Goal: Complete application form

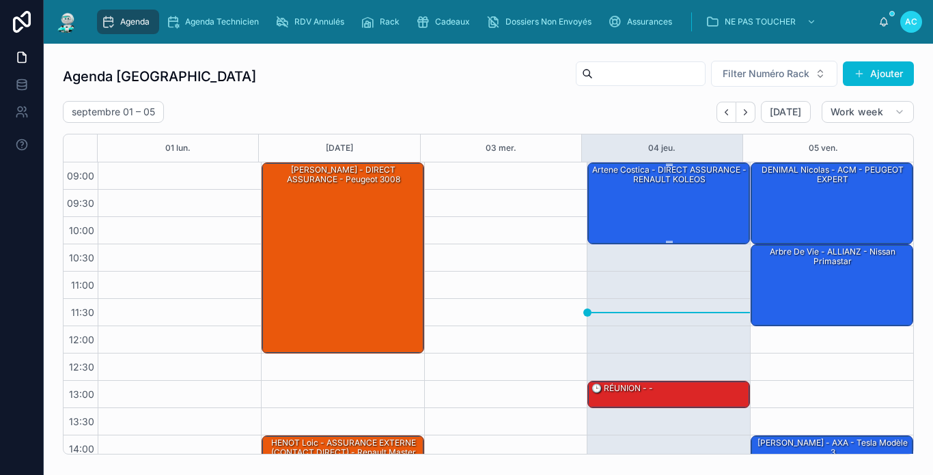
click at [670, 208] on div "artene costica - DIRECT ASSURANCE - RENAULT KOLEOS" at bounding box center [669, 202] width 158 height 79
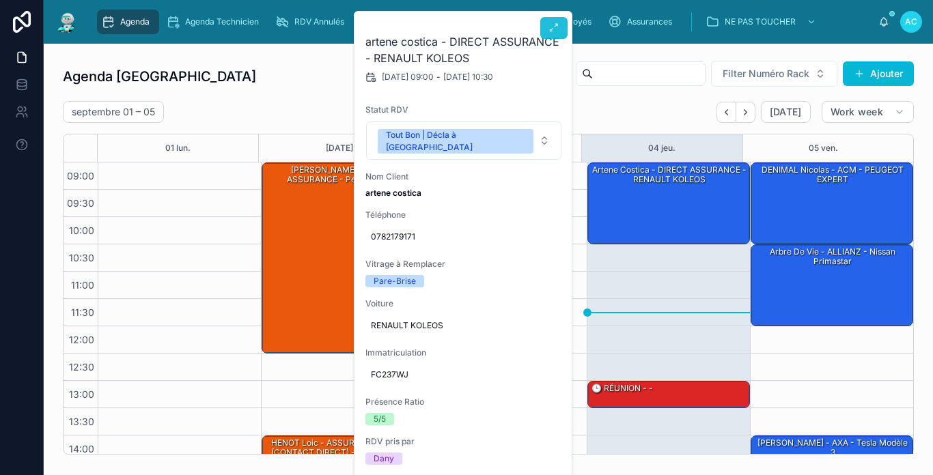
click at [548, 33] on icon at bounding box center [553, 28] width 11 height 11
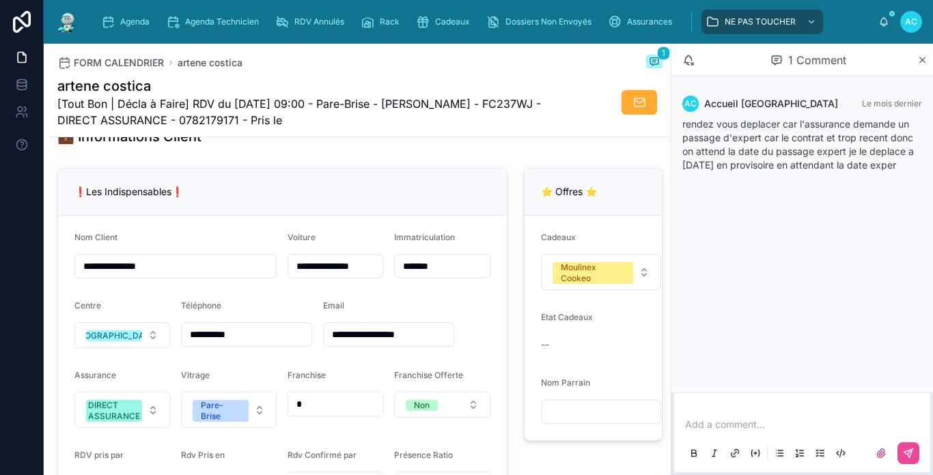
scroll to position [341, 0]
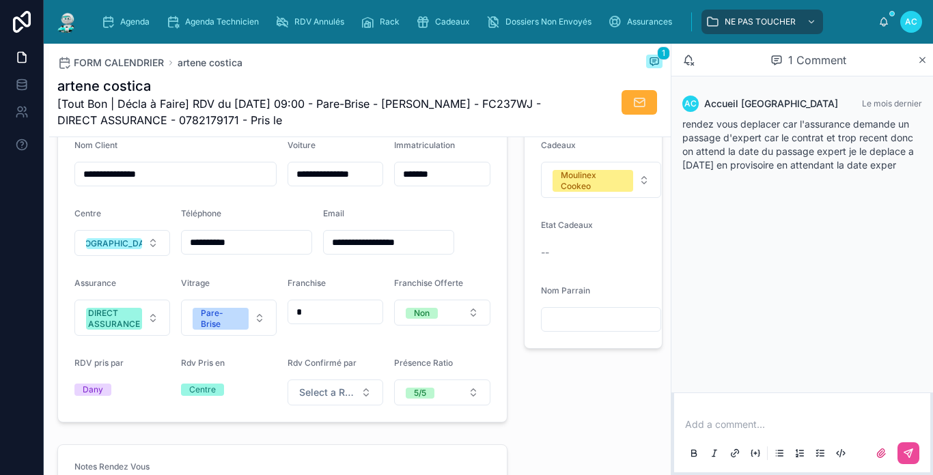
click at [518, 382] on div "⭐ Offres ⭐ Cadeaux Moulinex Cookeo Etat Cadeaux -- Nom Parrain" at bounding box center [594, 249] width 156 height 358
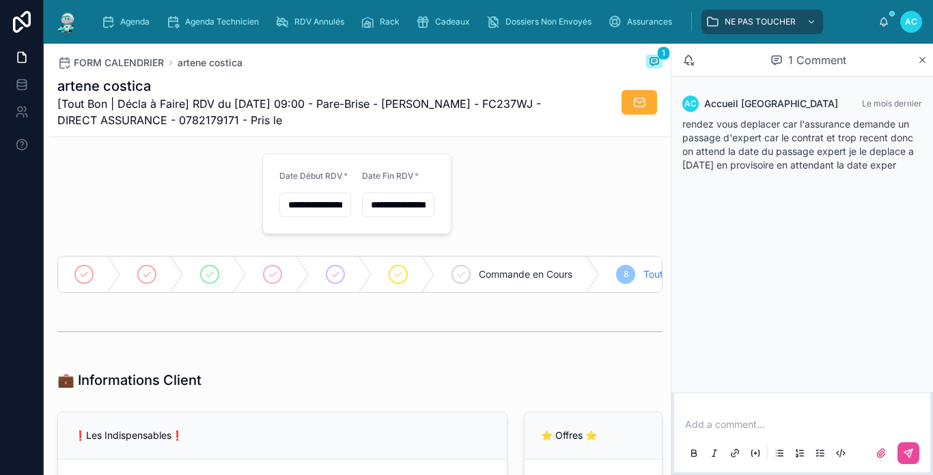
scroll to position [0, 0]
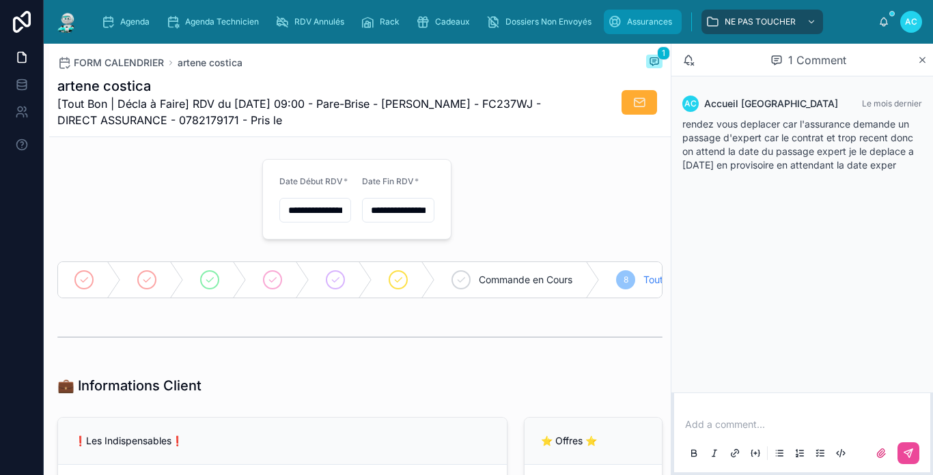
click at [672, 16] on span "Assurances" at bounding box center [649, 21] width 45 height 11
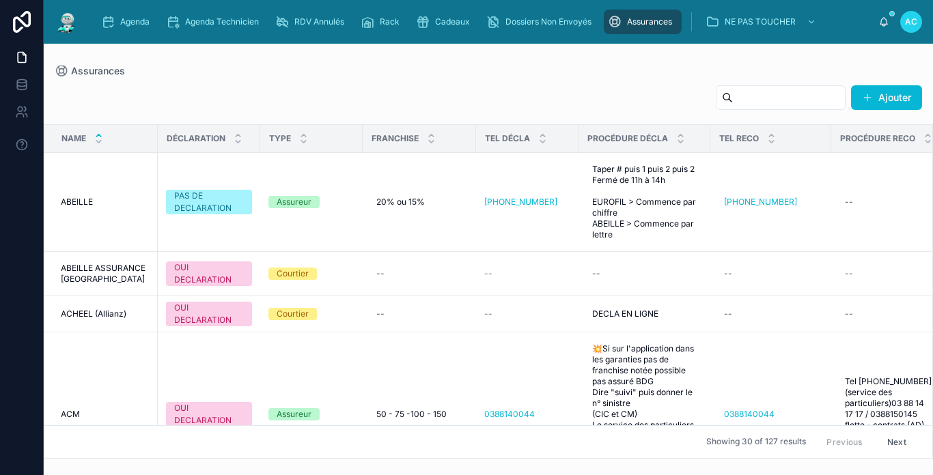
click at [748, 100] on input "text" at bounding box center [789, 97] width 112 height 19
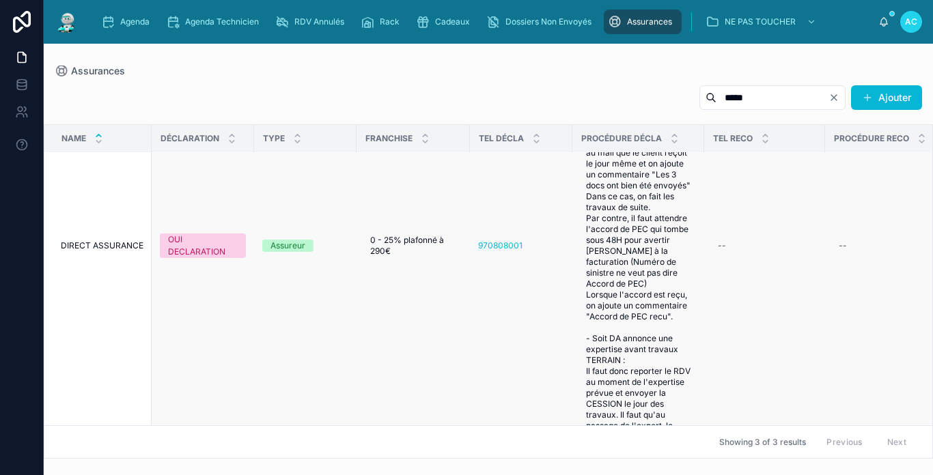
scroll to position [68, 0]
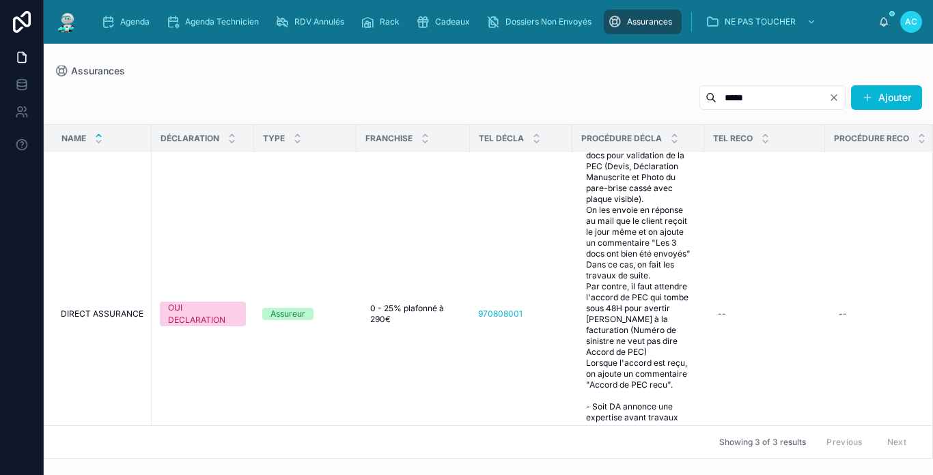
type input "*****"
click at [76, 18] on img at bounding box center [67, 22] width 25 height 22
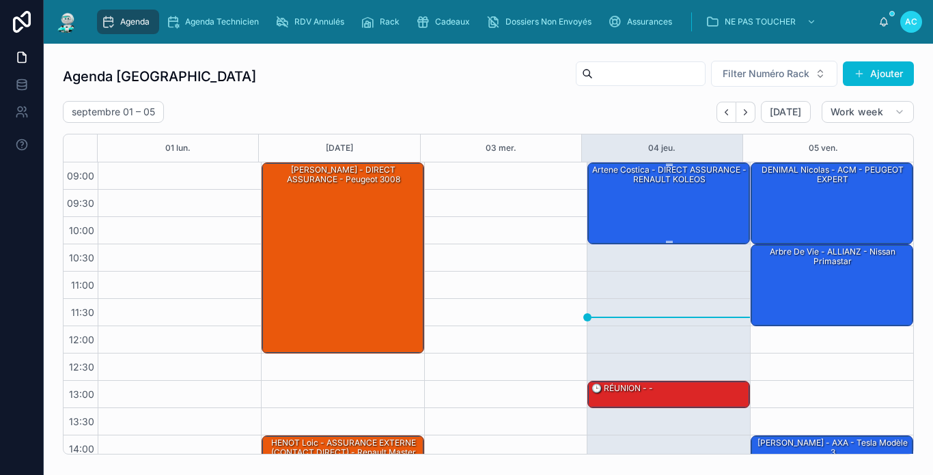
click at [677, 207] on div "artene costica - DIRECT ASSURANCE - RENAULT KOLEOS" at bounding box center [669, 202] width 158 height 79
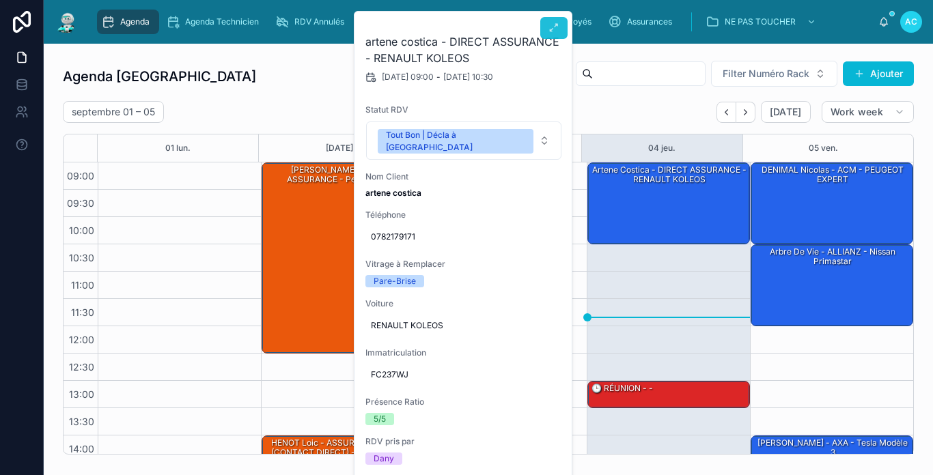
click at [547, 29] on button at bounding box center [553, 28] width 27 height 22
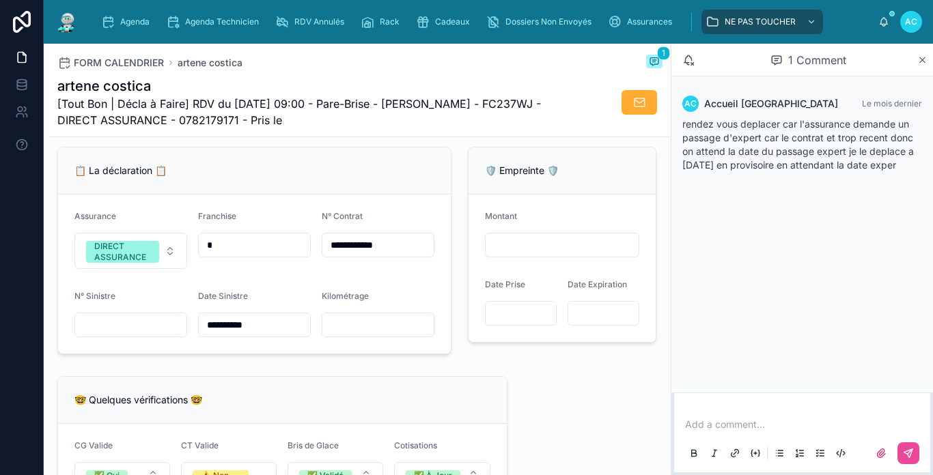
scroll to position [888, 0]
